Goal: Task Accomplishment & Management: Manage account settings

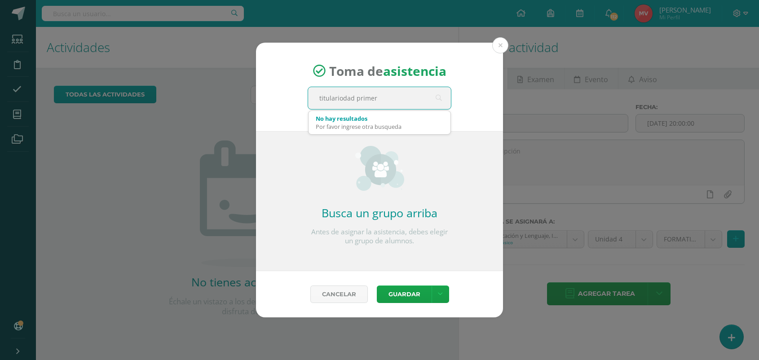
type input "titulariodad primero"
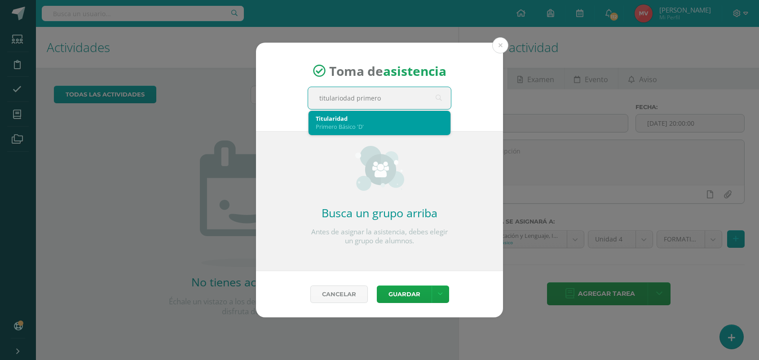
click at [329, 119] on div "Titularidad" at bounding box center [380, 119] width 128 height 8
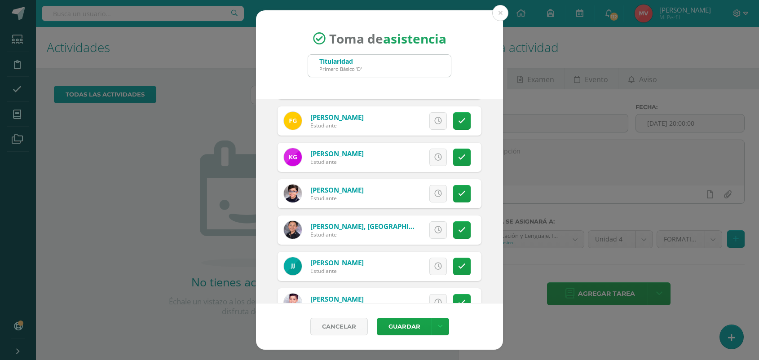
scroll to position [561, 0]
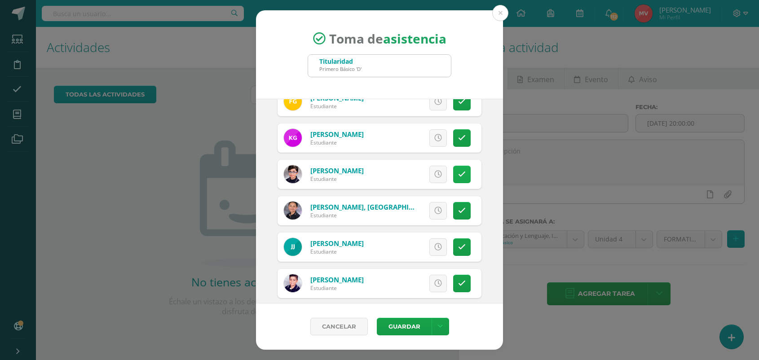
click at [458, 173] on icon at bounding box center [462, 175] width 8 height 8
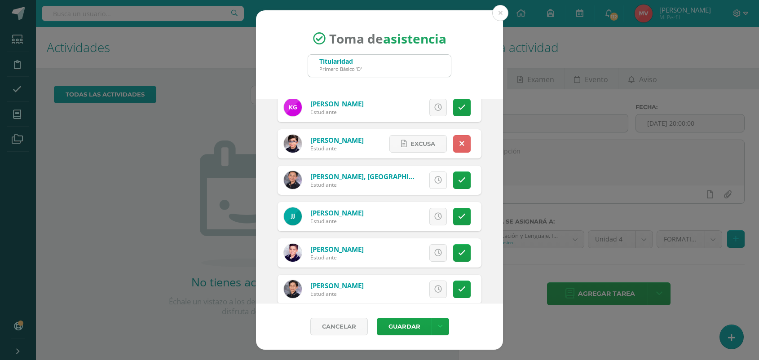
scroll to position [618, 0]
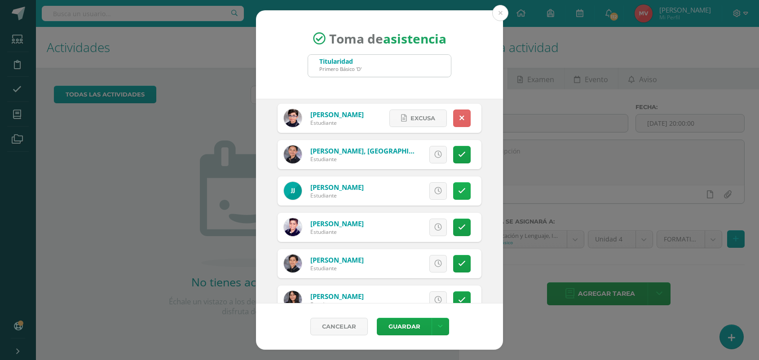
click at [453, 186] on link at bounding box center [462, 191] width 18 height 18
click at [423, 192] on span "Excusa" at bounding box center [423, 191] width 25 height 17
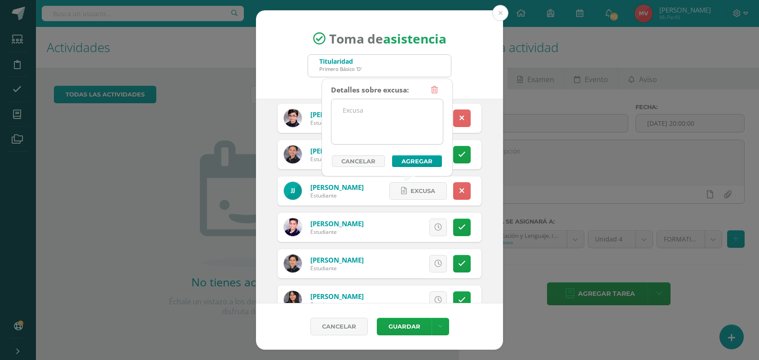
click at [369, 109] on textarea at bounding box center [387, 121] width 111 height 45
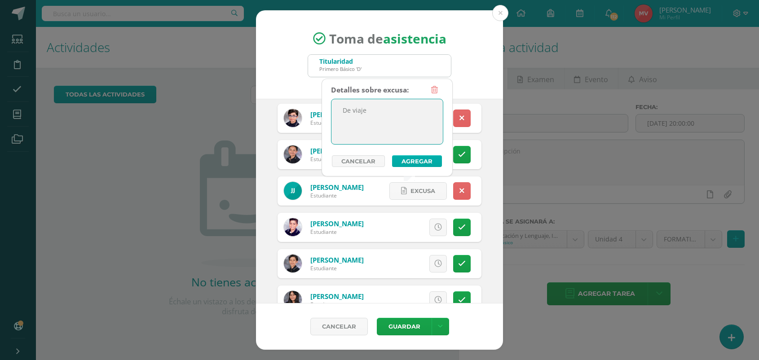
type textarea "De viaje"
click at [428, 158] on button "Agregar" at bounding box center [417, 161] width 50 height 12
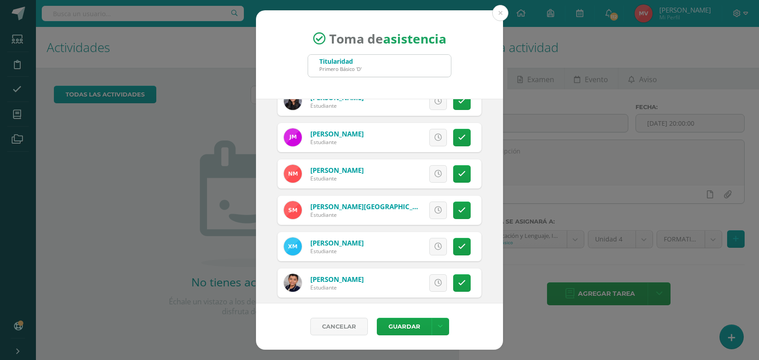
scroll to position [842, 0]
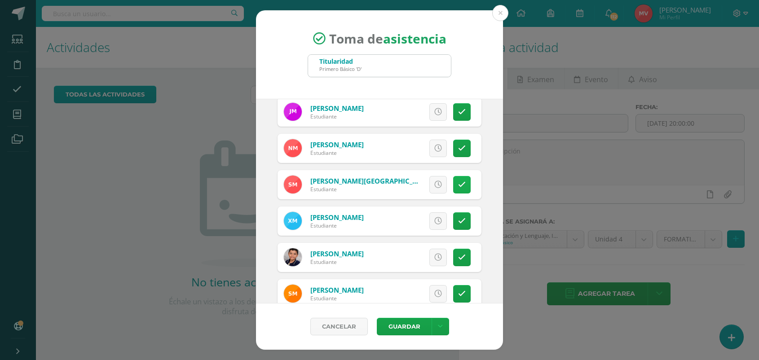
click at [458, 186] on icon at bounding box center [462, 185] width 8 height 8
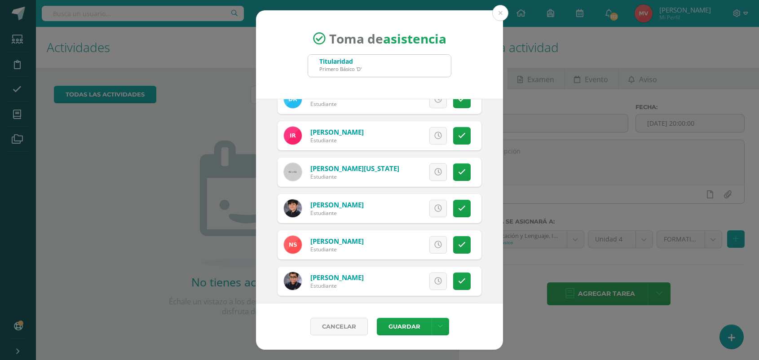
scroll to position [1235, 0]
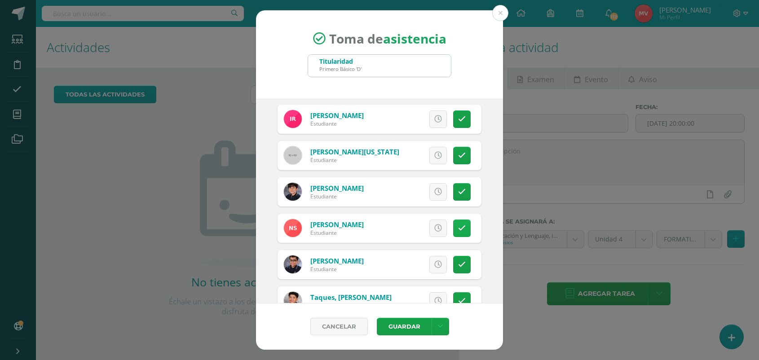
click at [453, 228] on link at bounding box center [462, 229] width 18 height 18
click at [411, 228] on span "Excusa" at bounding box center [423, 228] width 25 height 17
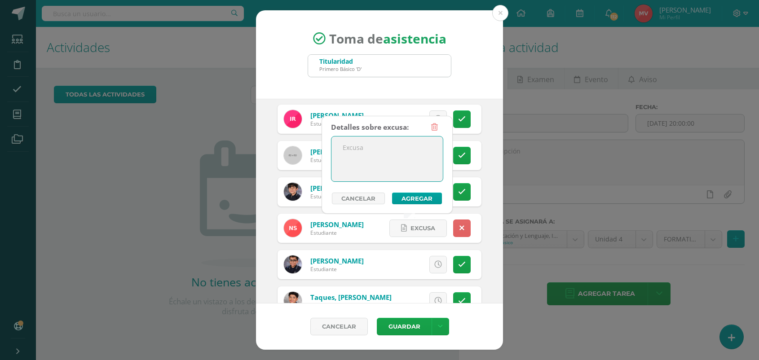
click at [349, 162] on textarea at bounding box center [387, 159] width 111 height 45
type textarea "De viaje"
click at [423, 197] on button "Agregar" at bounding box center [417, 199] width 50 height 12
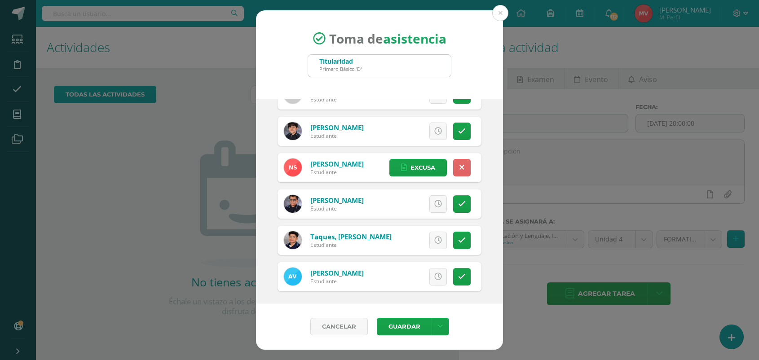
scroll to position [1299, 0]
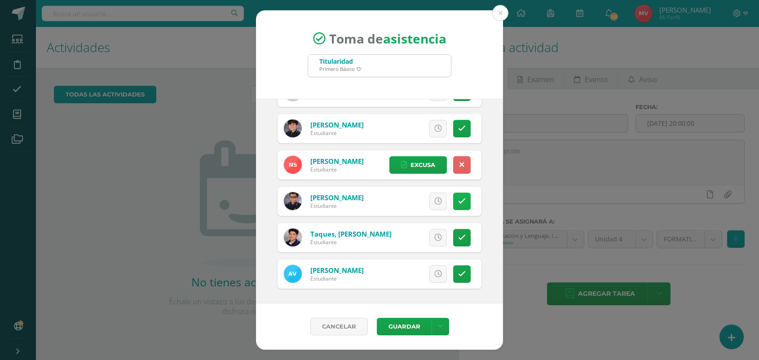
click at [458, 200] on icon at bounding box center [462, 202] width 8 height 8
click at [400, 324] on button "Guardar" at bounding box center [404, 327] width 55 height 18
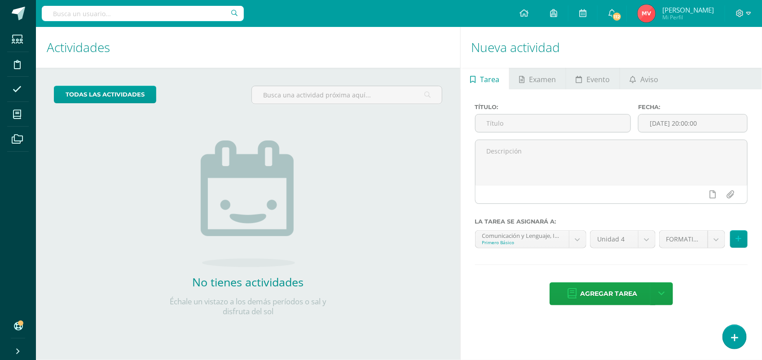
click at [431, 295] on div "todas las Actividades No tienes actividades Échale un vistazo a los demás perío…" at bounding box center [248, 207] width 424 height 278
click at [734, 333] on icon at bounding box center [735, 338] width 8 height 10
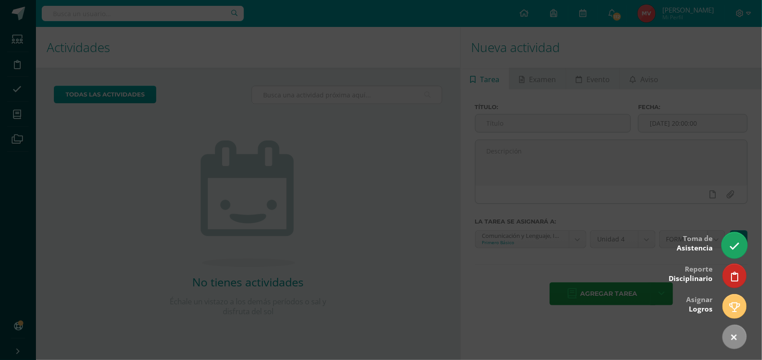
click at [735, 248] on icon at bounding box center [734, 246] width 10 height 10
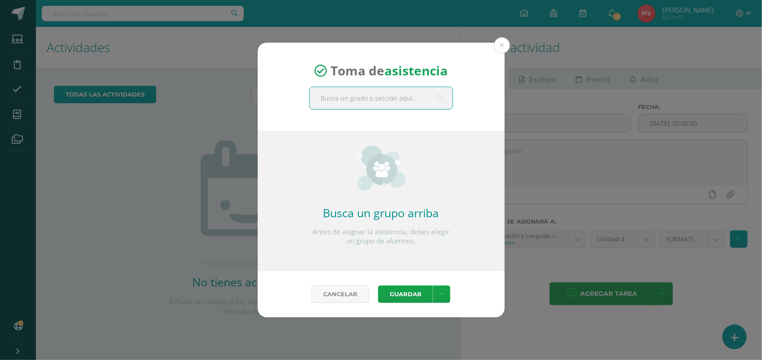
click at [322, 96] on input "text" at bounding box center [381, 98] width 143 height 22
type input "Comunicación y lenguaje primero"
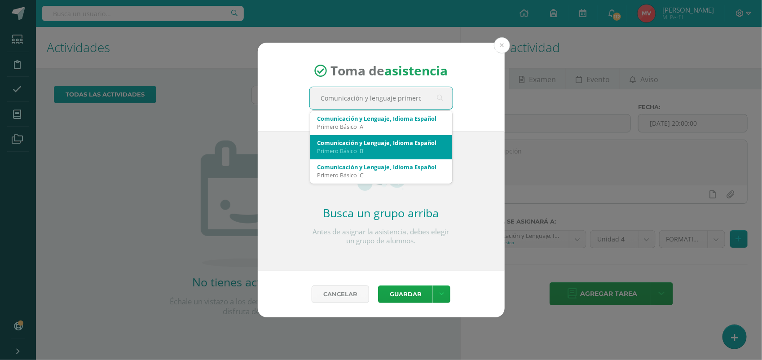
scroll to position [24, 0]
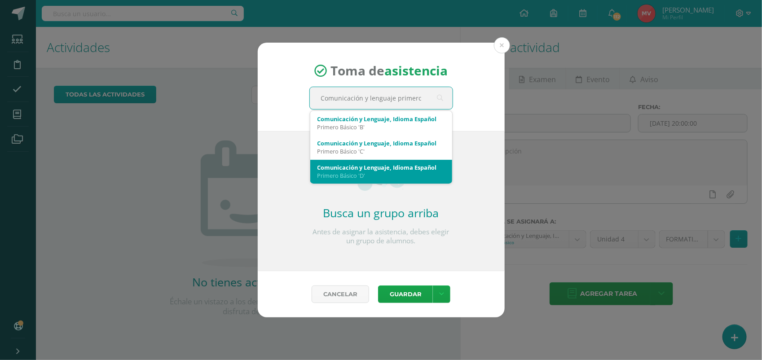
click at [362, 165] on div "Comunicación y Lenguaje, Idioma Español" at bounding box center [382, 168] width 128 height 8
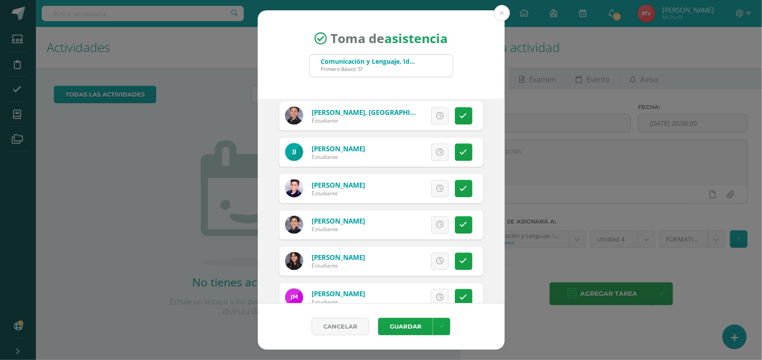
scroll to position [674, 0]
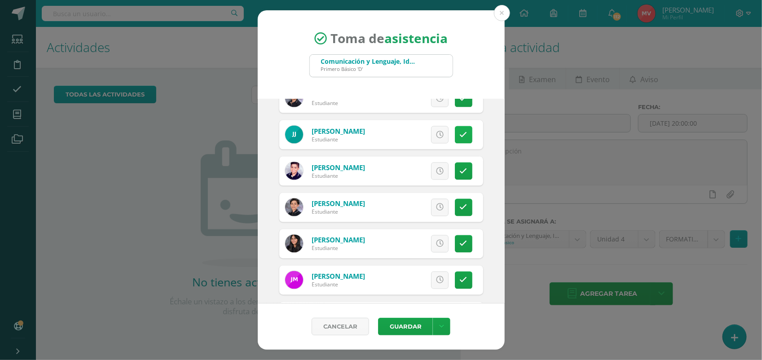
click at [455, 136] on link at bounding box center [464, 135] width 18 height 18
click at [391, 133] on link "Excusa" at bounding box center [419, 135] width 57 height 18
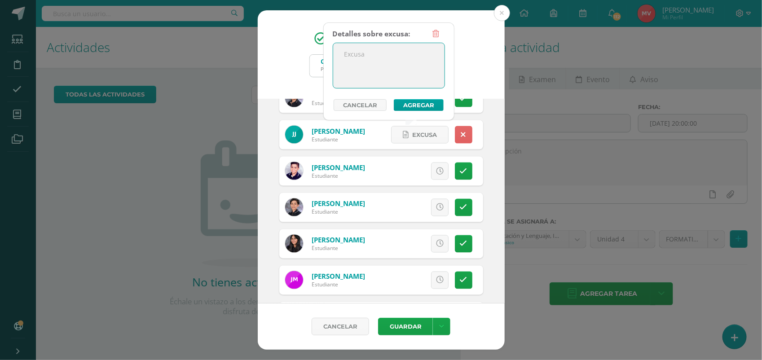
click at [361, 45] on textarea at bounding box center [388, 65] width 111 height 45
type textarea "De viaje"
click at [154, 192] on div "Toma de asistencia Comunicación y Lenguaje, Idioma Español Primero Básico 'D' C…" at bounding box center [381, 180] width 755 height 340
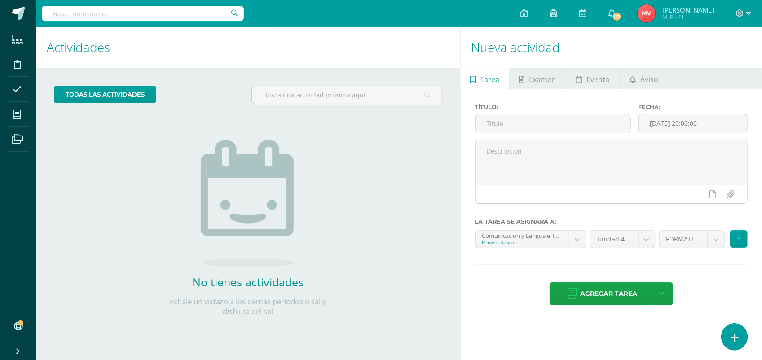
click at [733, 333] on icon at bounding box center [735, 338] width 8 height 10
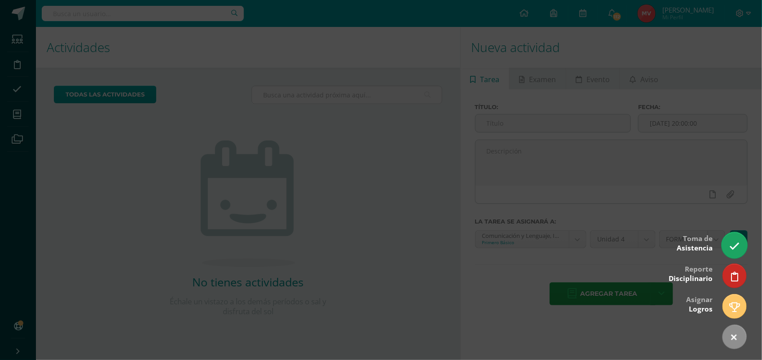
click at [736, 241] on icon at bounding box center [734, 246] width 10 height 10
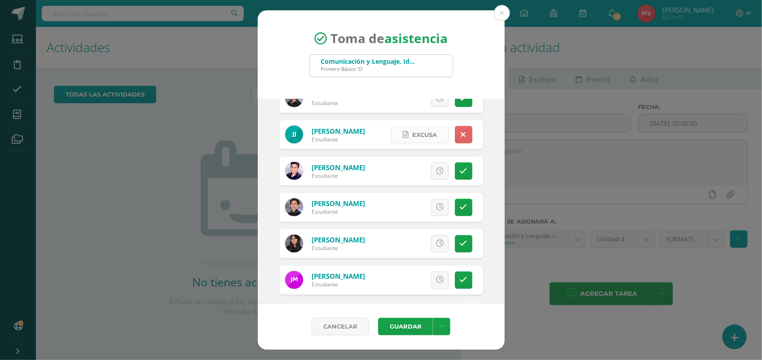
click at [412, 135] on span "Excusa" at bounding box center [424, 135] width 25 height 17
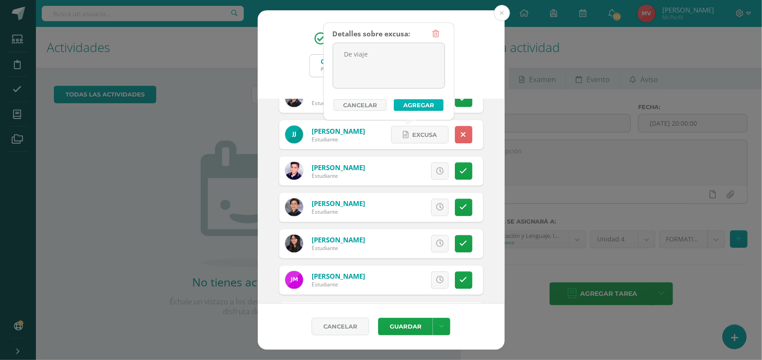
click at [419, 99] on button "Agregar" at bounding box center [419, 105] width 50 height 12
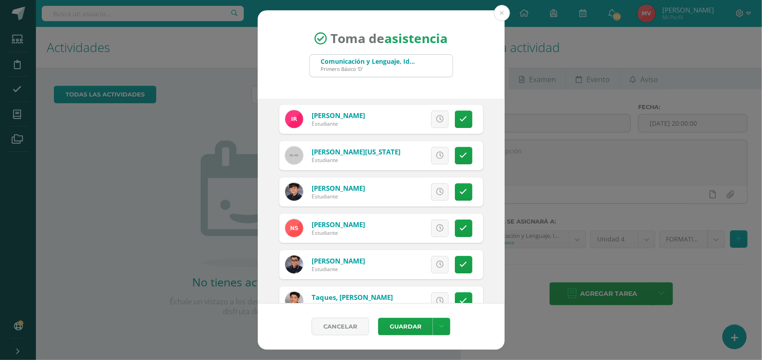
scroll to position [1291, 0]
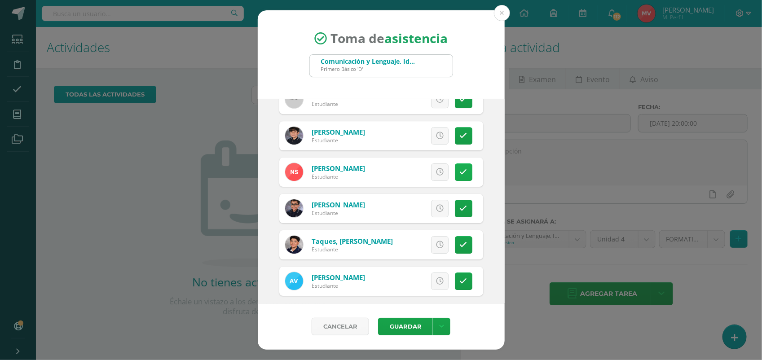
click at [460, 173] on icon at bounding box center [464, 172] width 8 height 8
click at [424, 175] on span "Excusa" at bounding box center [424, 172] width 25 height 17
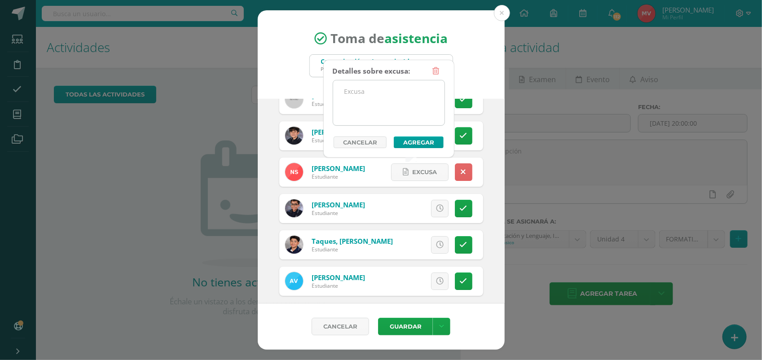
click at [362, 99] on textarea at bounding box center [388, 102] width 111 height 45
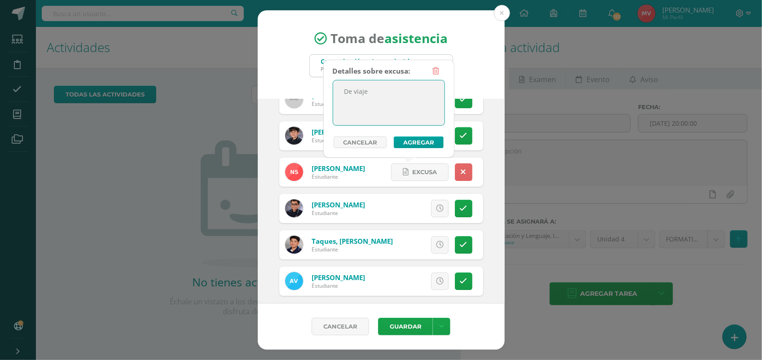
click at [413, 103] on textarea "De viaje" at bounding box center [388, 102] width 111 height 45
type textarea "De viaje"
click at [411, 141] on button "Agregar" at bounding box center [419, 143] width 50 height 12
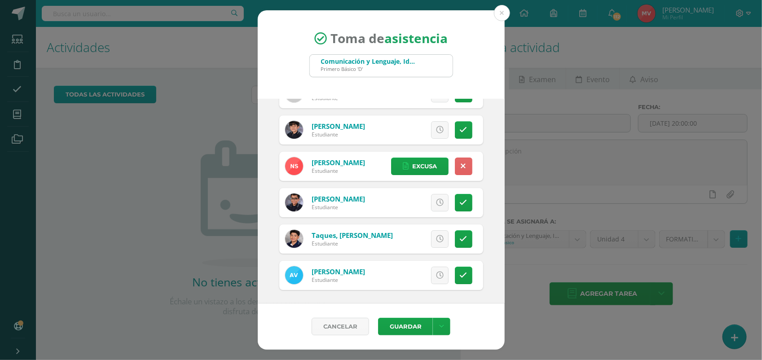
scroll to position [1299, 0]
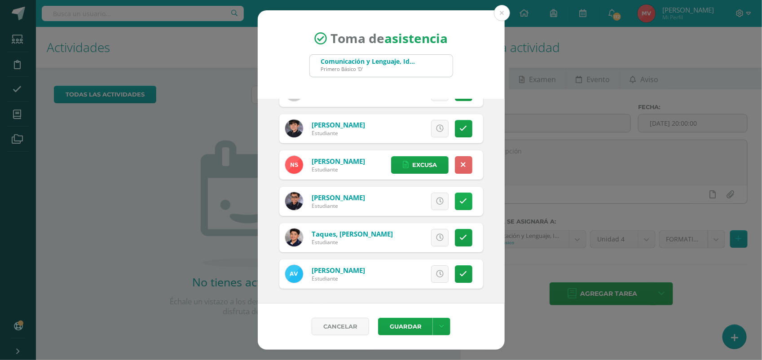
click at [455, 204] on link at bounding box center [464, 202] width 18 height 18
click at [414, 325] on button "Guardar" at bounding box center [405, 327] width 55 height 18
